Goal: Obtain resource: Download file/media

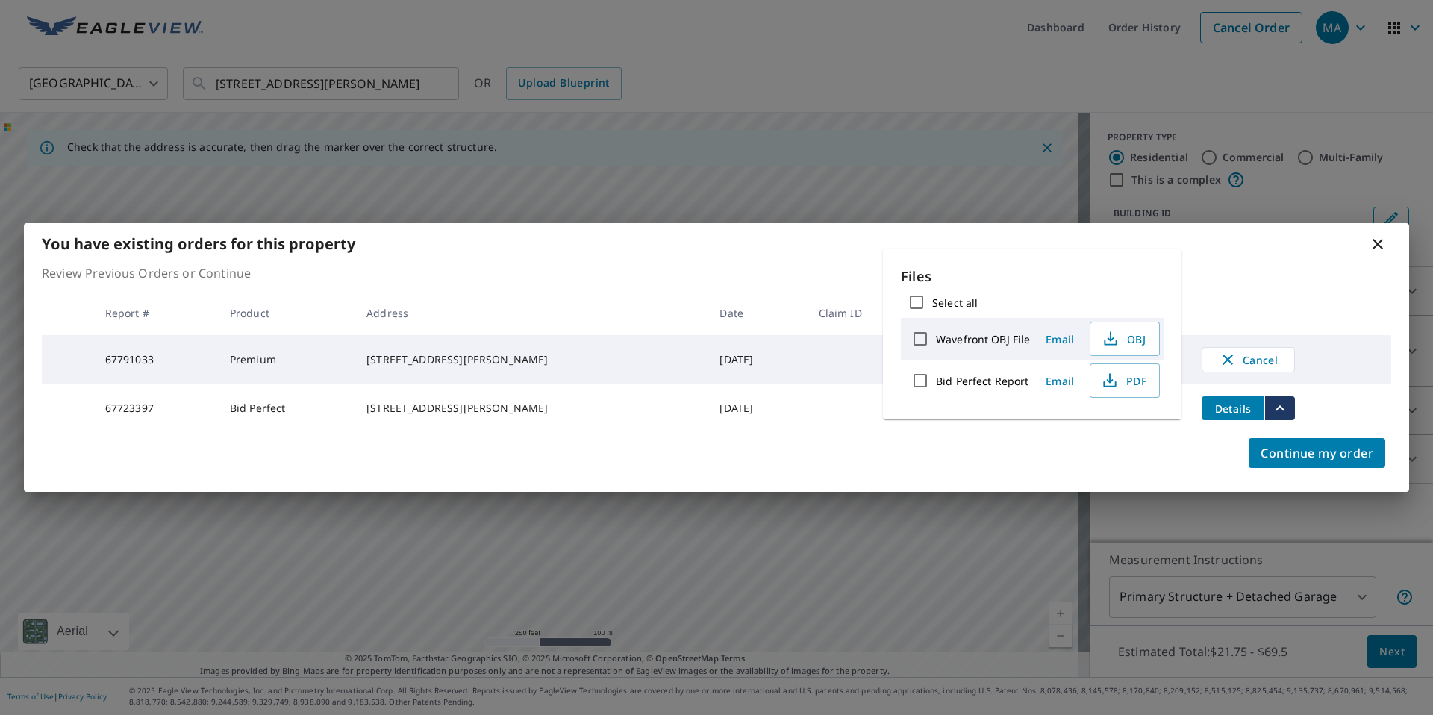
click at [1372, 244] on icon at bounding box center [1378, 244] width 18 height 18
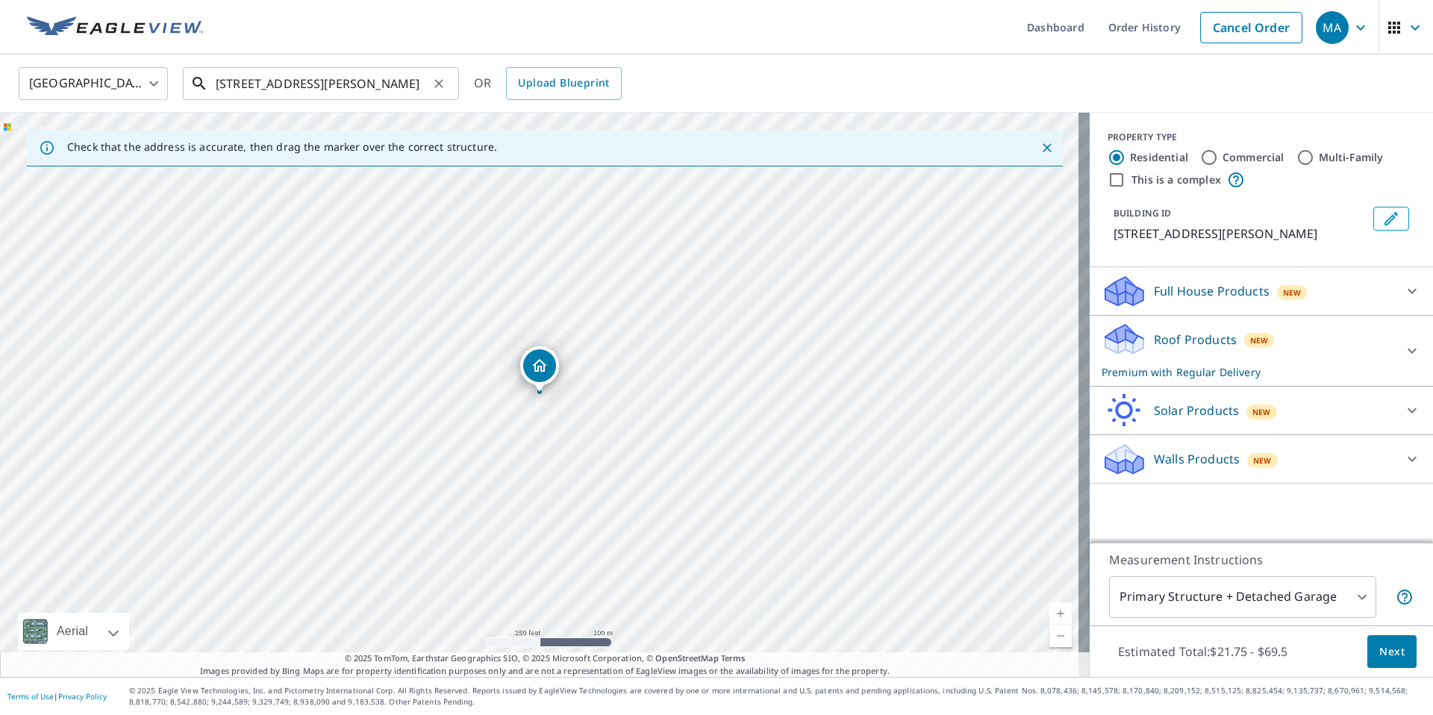
click at [370, 84] on input "[STREET_ADDRESS][PERSON_NAME]" at bounding box center [322, 84] width 213 height 42
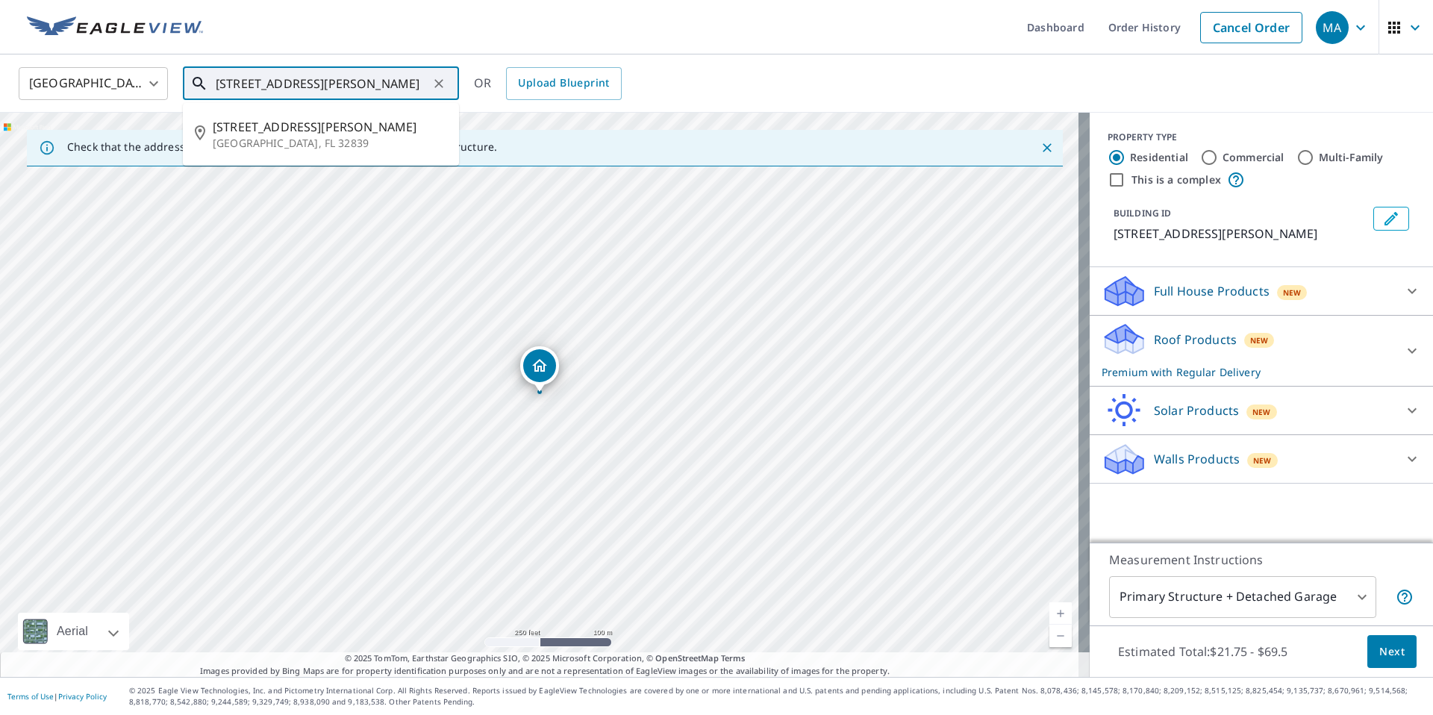
click at [370, 84] on input "[STREET_ADDRESS][PERSON_NAME]" at bounding box center [322, 84] width 213 height 42
click at [370, 83] on input "[STREET_ADDRESS][PERSON_NAME]" at bounding box center [322, 84] width 213 height 42
paste input "[STREET_ADDRESS][PERSON_NAME]"
drag, startPoint x: 407, startPoint y: 84, endPoint x: 201, endPoint y: 79, distance: 206.1
click at [228, 66] on input "[STREET_ADDRESS][PERSON_NAME]" at bounding box center [322, 84] width 213 height 42
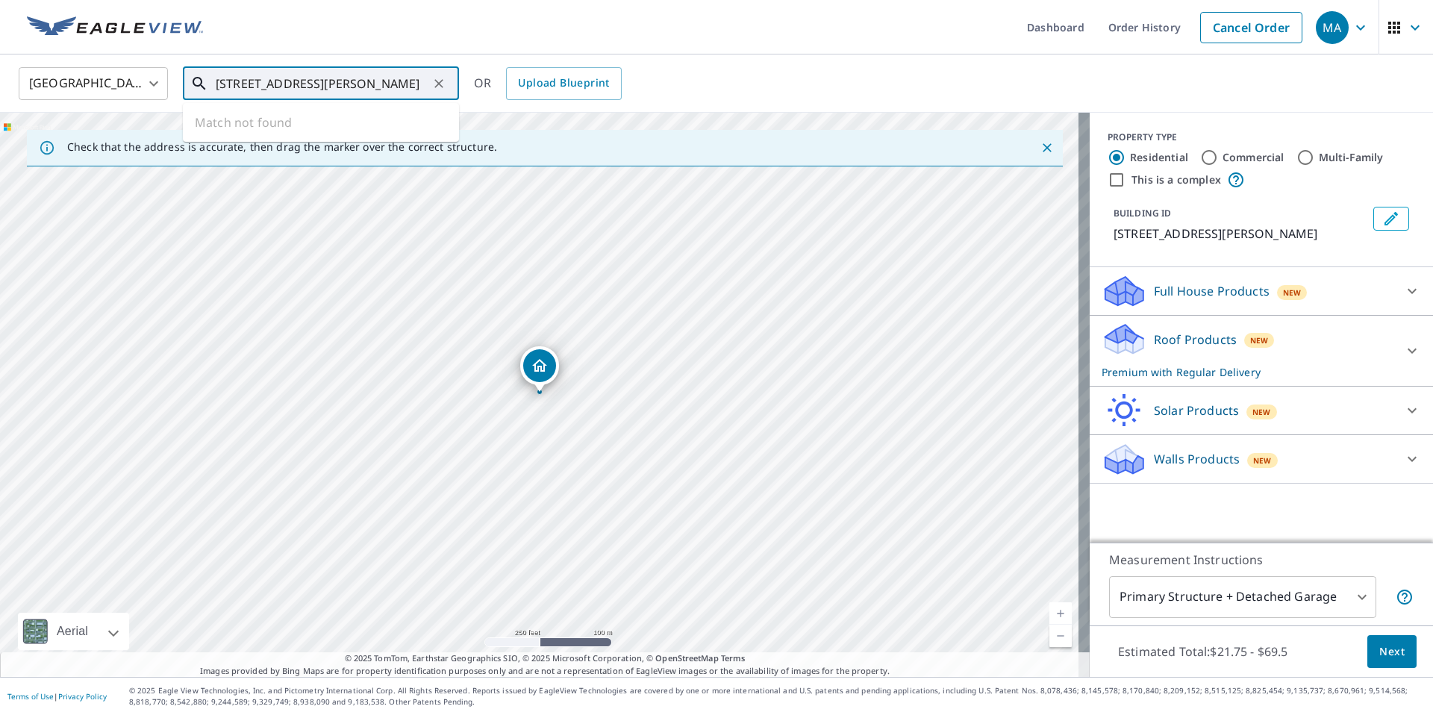
paste input "[STREET_ADDRESS][PERSON_NAME]"
click at [343, 136] on p "[GEOGRAPHIC_DATA]" at bounding box center [330, 143] width 234 height 15
type input "[STREET_ADDRESS][PERSON_NAME][PERSON_NAME]"
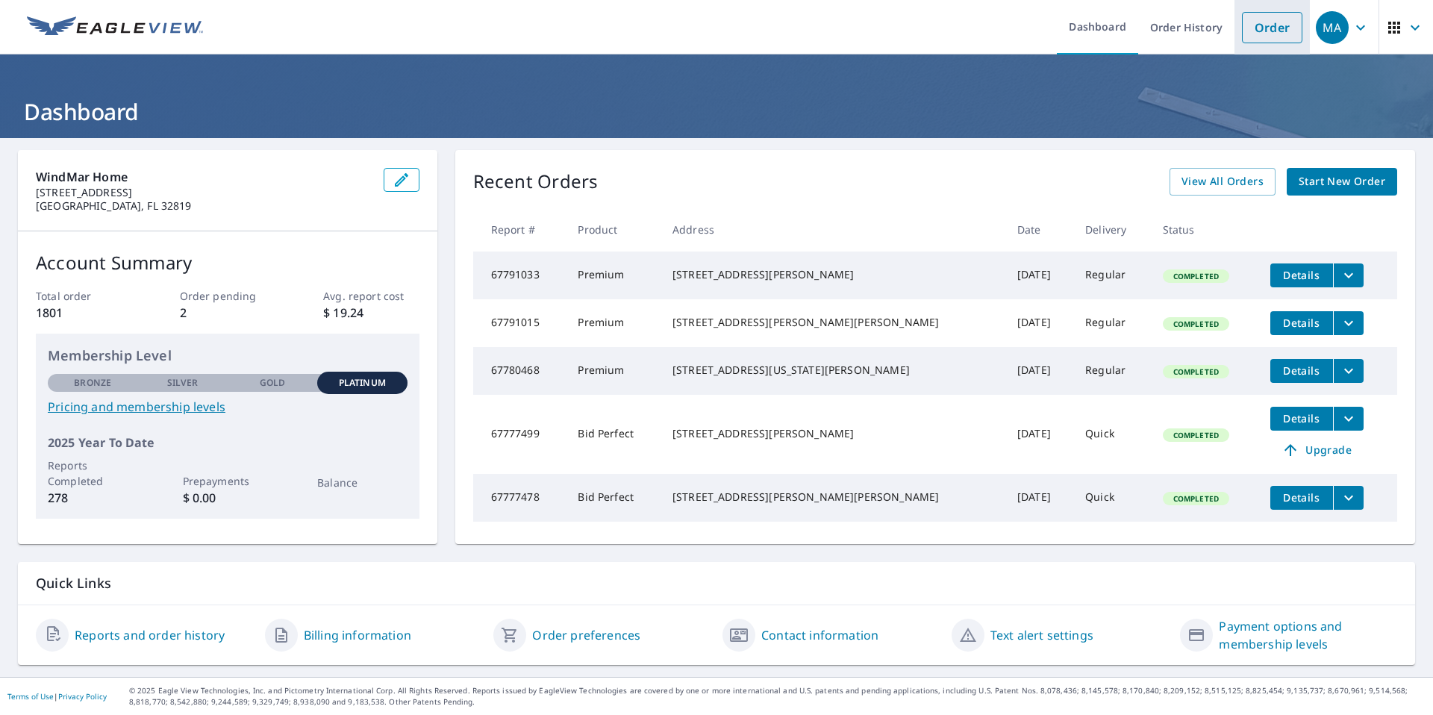
click at [1256, 31] on link "Order" at bounding box center [1272, 27] width 60 height 31
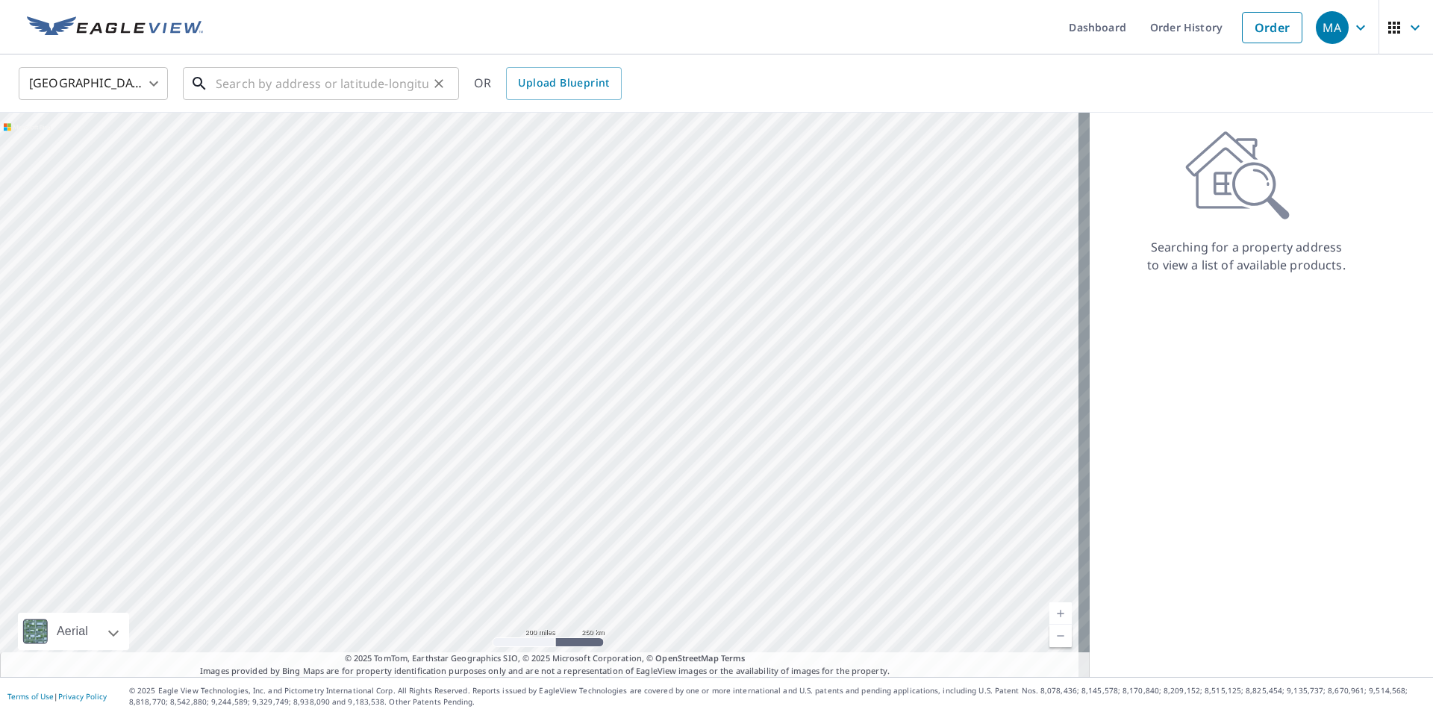
click at [255, 84] on input "text" at bounding box center [322, 84] width 213 height 42
paste input "[STREET_ADDRESS][PERSON_NAME]"
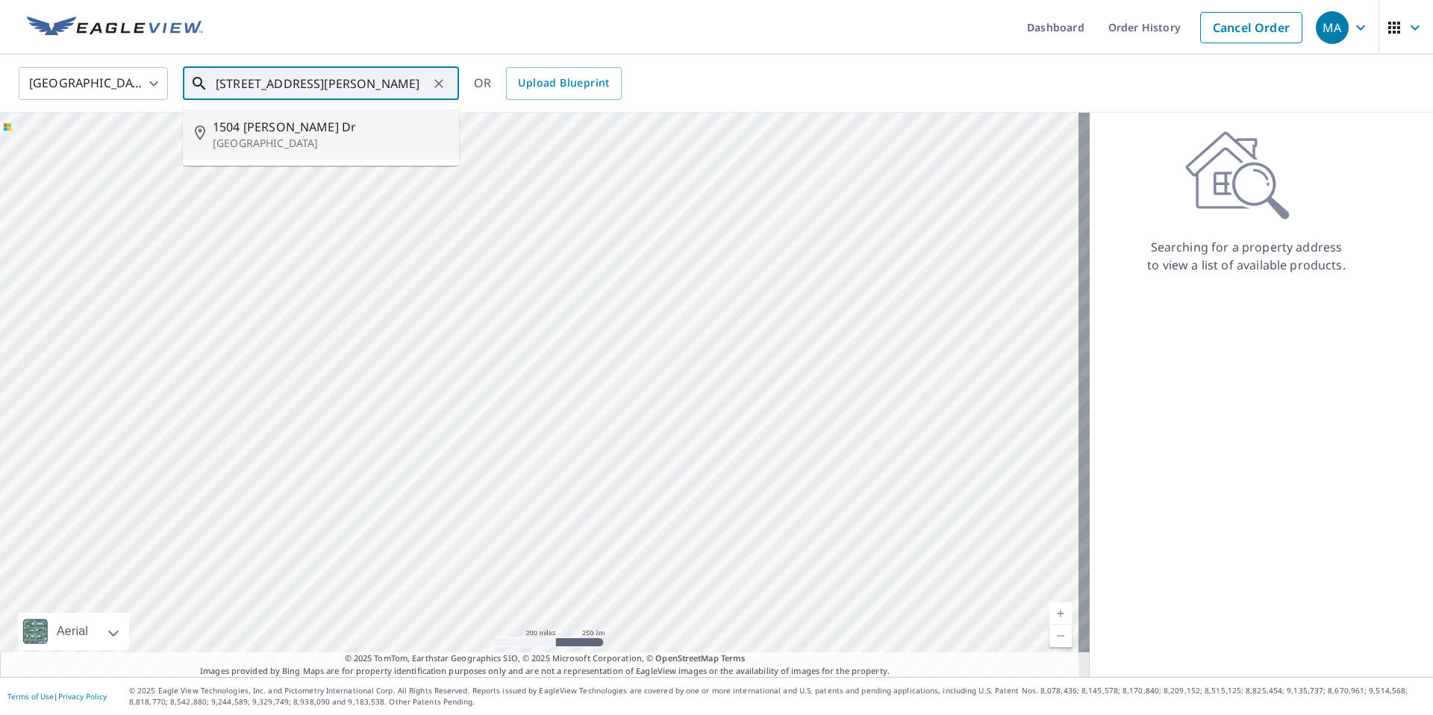
click at [284, 118] on span "1504 [PERSON_NAME] Dr" at bounding box center [330, 127] width 234 height 18
type input "[STREET_ADDRESS][PERSON_NAME][PERSON_NAME]"
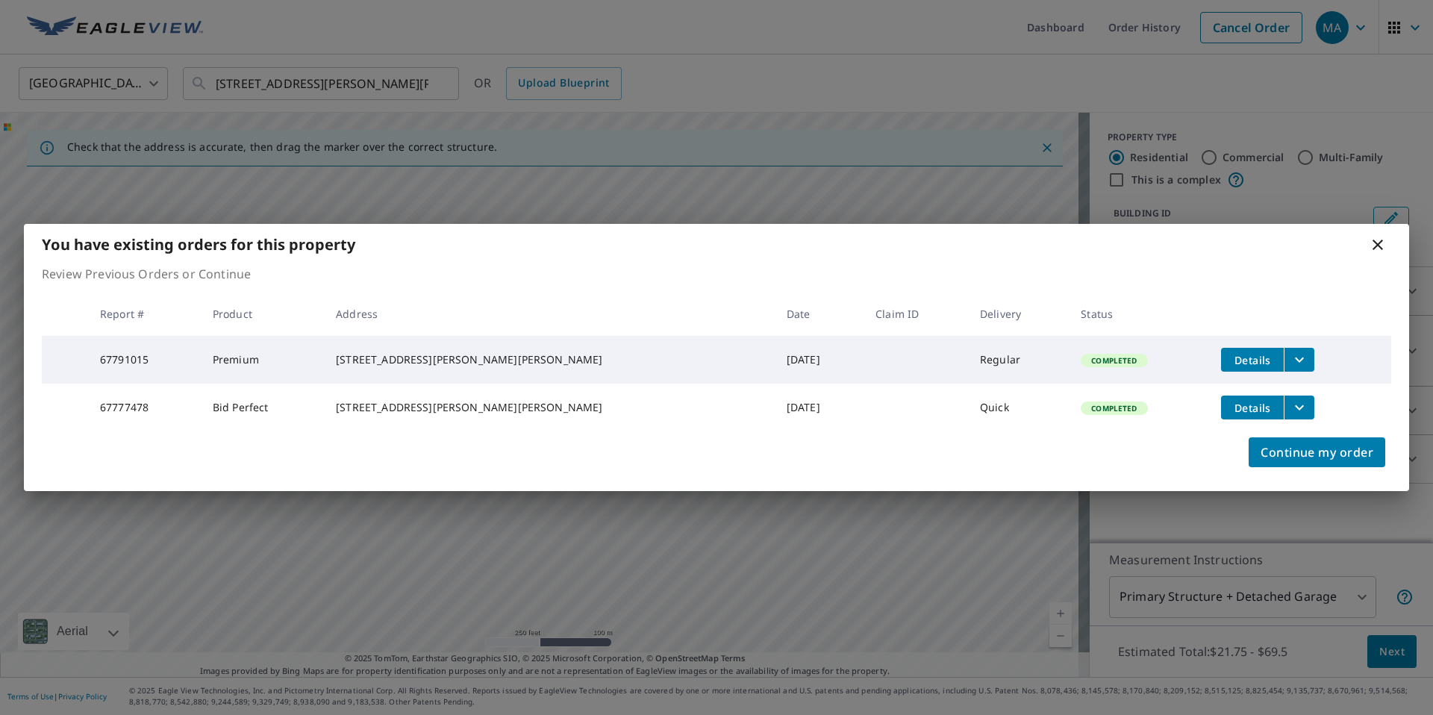
click at [1291, 356] on icon "filesDropdownBtn-67791015" at bounding box center [1300, 360] width 18 height 18
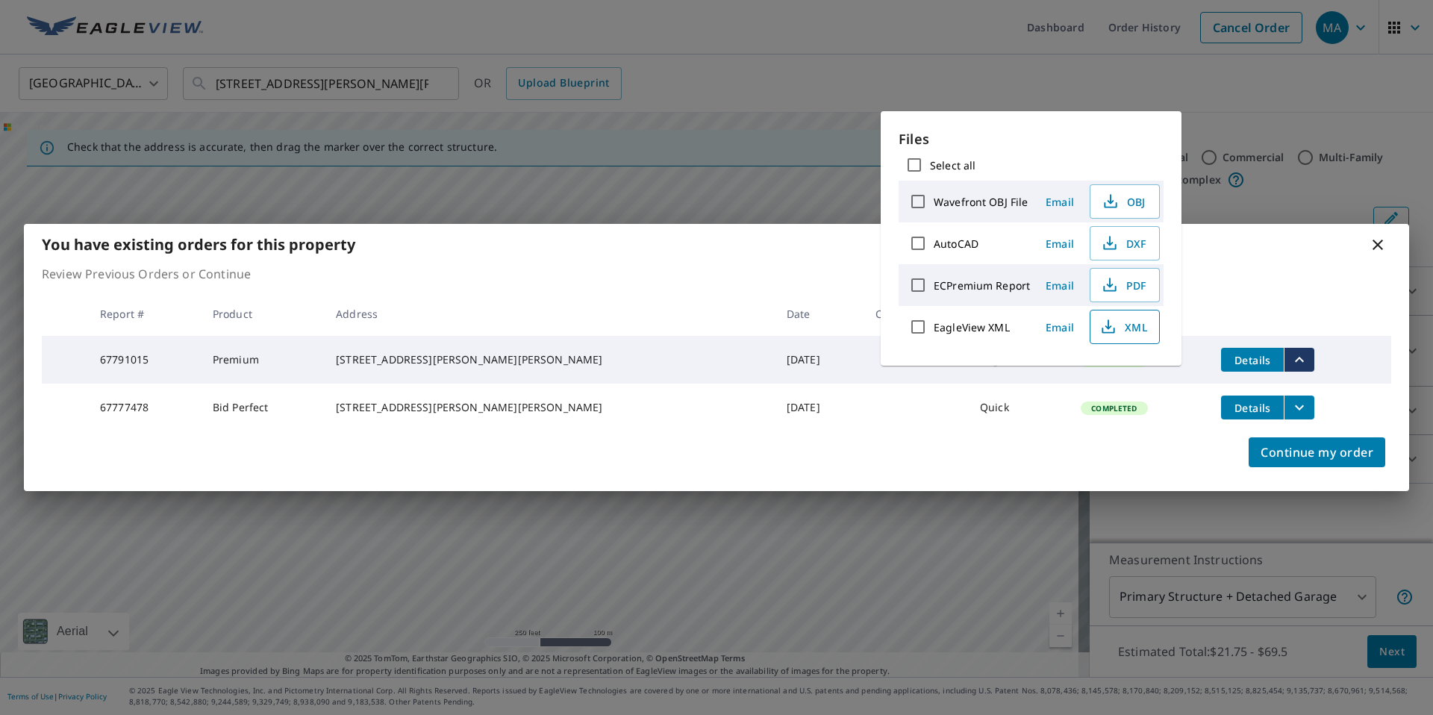
click at [1129, 331] on span "XML" at bounding box center [1124, 327] width 48 height 18
click at [1138, 287] on span "PDF" at bounding box center [1124, 285] width 48 height 18
click at [1379, 243] on icon at bounding box center [1378, 245] width 18 height 18
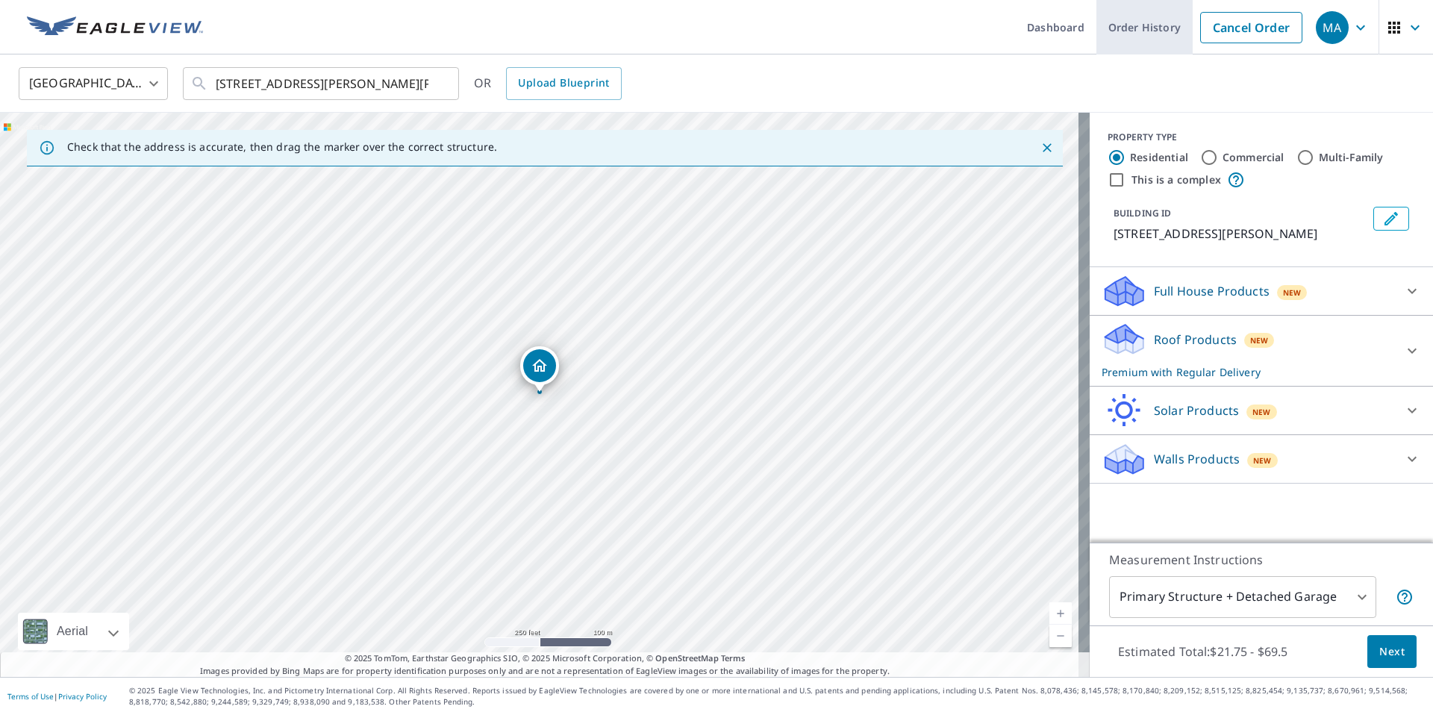
click at [1118, 32] on link "Order History" at bounding box center [1145, 27] width 96 height 54
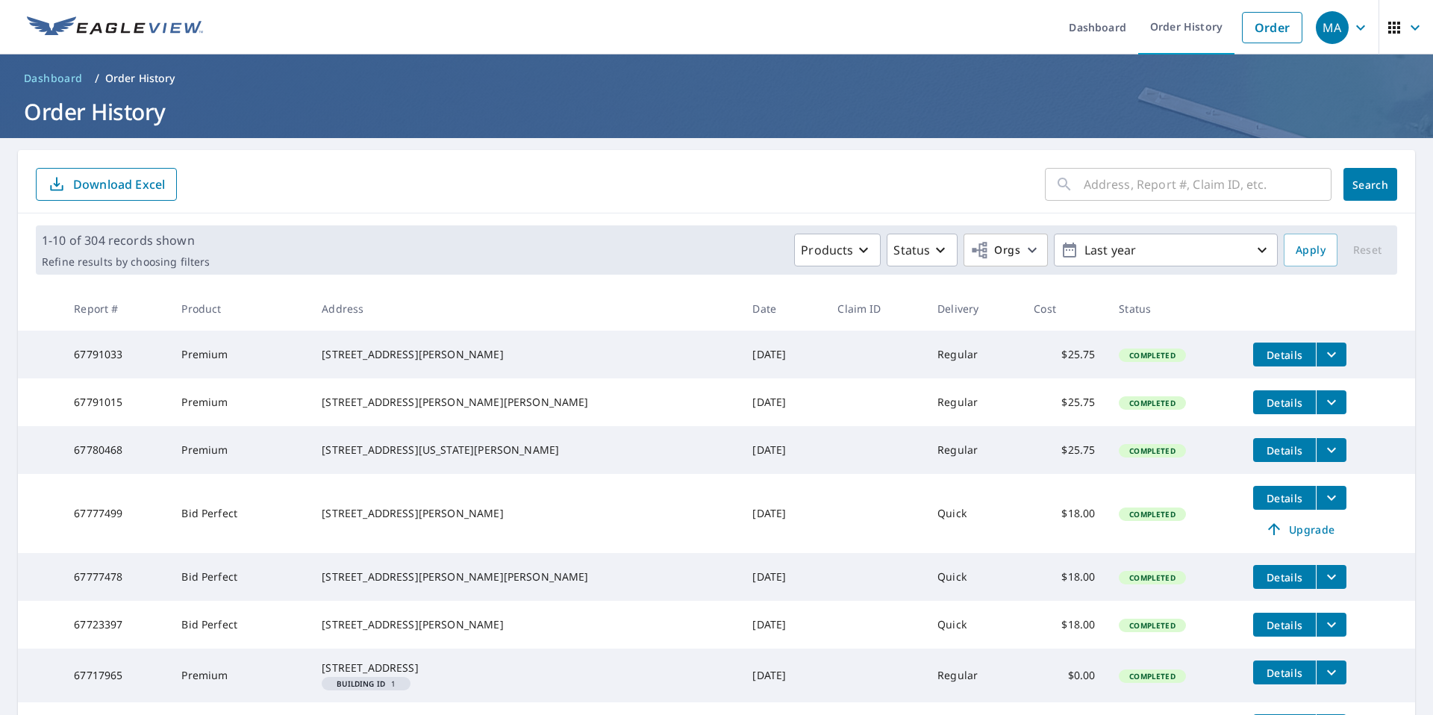
click at [1323, 634] on icon "filesDropdownBtn-67723397" at bounding box center [1332, 625] width 18 height 18
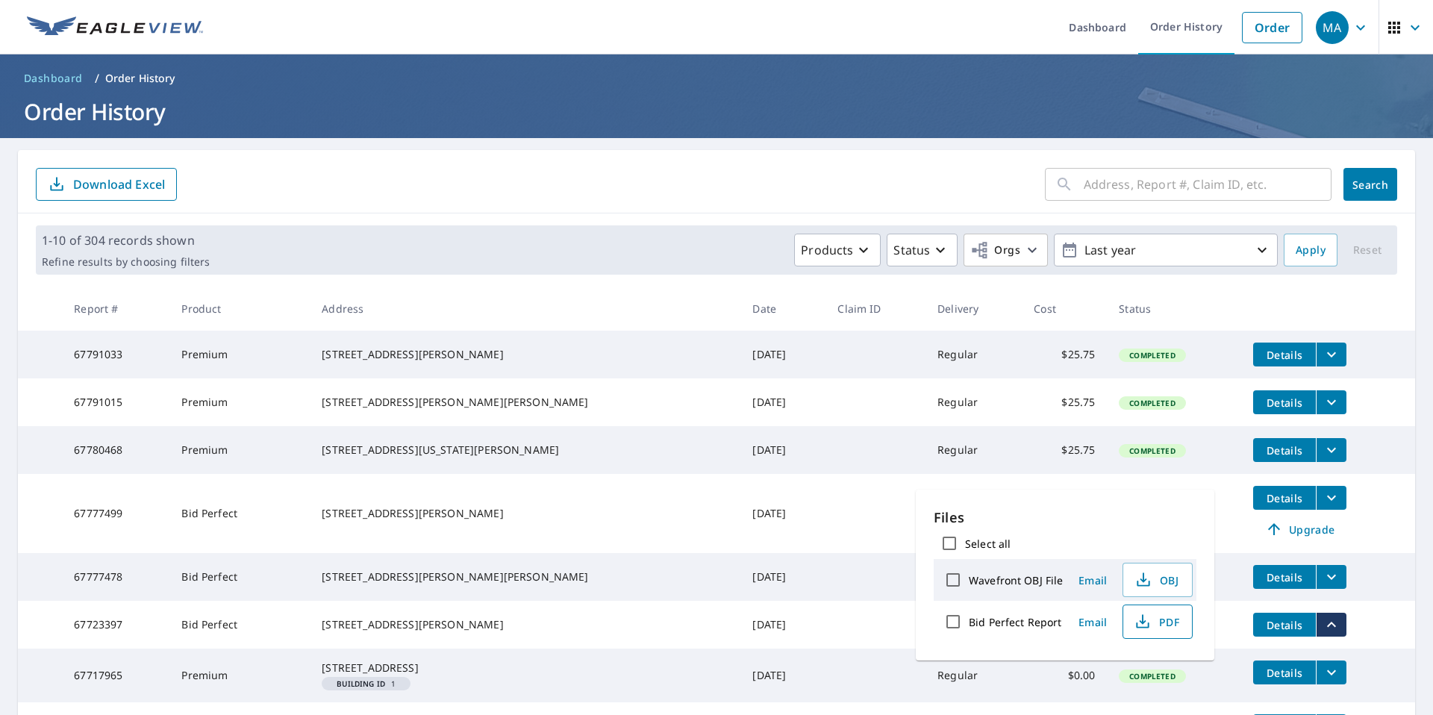
click at [1166, 628] on span "PDF" at bounding box center [1156, 622] width 48 height 18
click at [1323, 357] on icon "filesDropdownBtn-67791033" at bounding box center [1332, 355] width 18 height 18
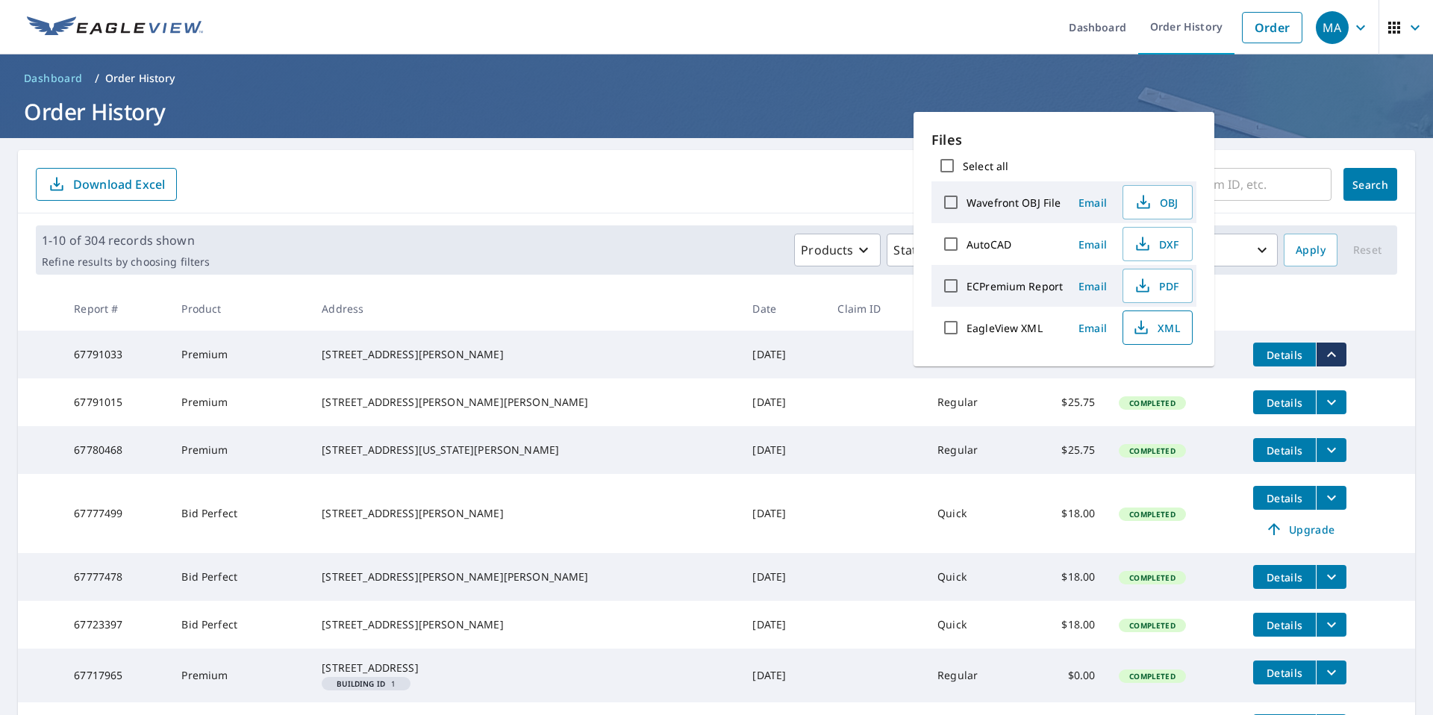
click at [1176, 331] on span "XML" at bounding box center [1156, 328] width 48 height 18
click at [1172, 294] on span "PDF" at bounding box center [1156, 286] width 48 height 18
click at [799, 160] on div "​ Search Download Excel" at bounding box center [716, 181] width 1397 height 63
